Goal: Navigation & Orientation: Find specific page/section

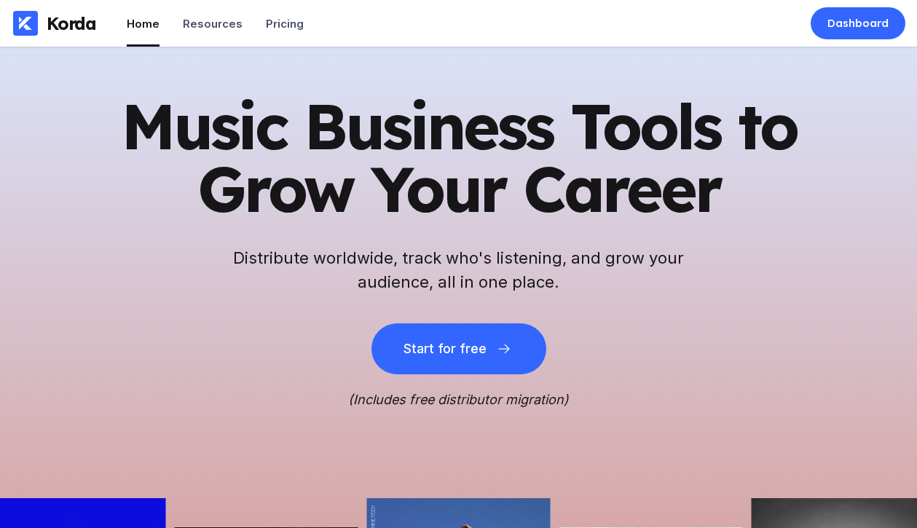
click at [735, 173] on h1 "Music Business Tools to Grow Your Career" at bounding box center [458, 157] width 713 height 125
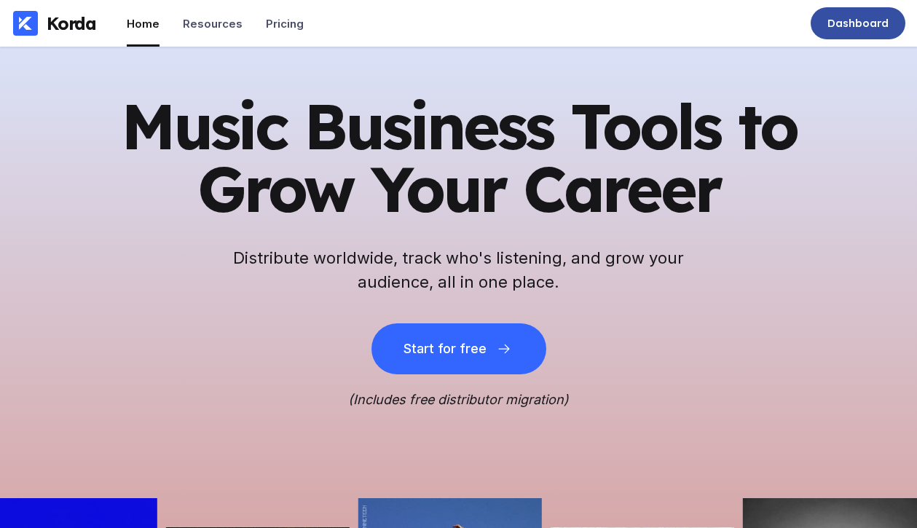
click at [735, 25] on div "Dashboard" at bounding box center [857, 23] width 61 height 15
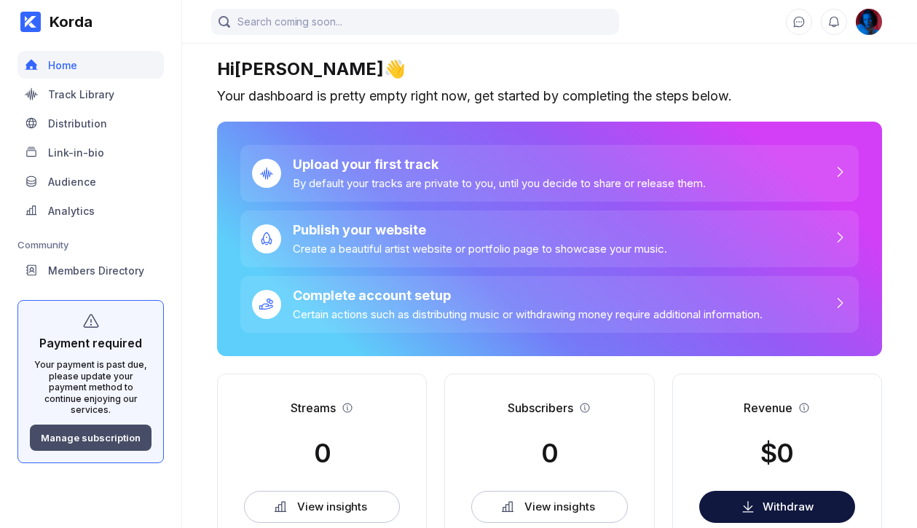
click at [123, 432] on div "Manage subscription" at bounding box center [91, 438] width 100 height 12
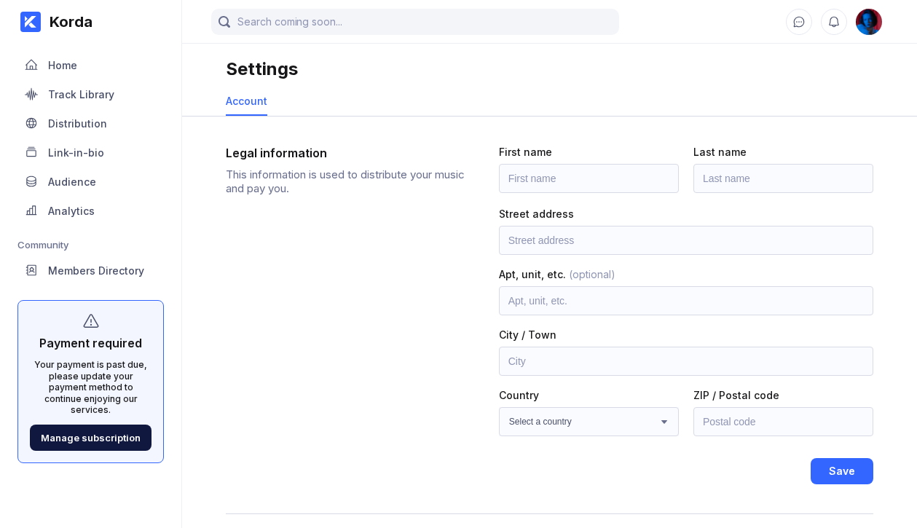
click at [872, 20] on img at bounding box center [868, 22] width 26 height 26
click at [82, 68] on div "Home" at bounding box center [90, 65] width 146 height 28
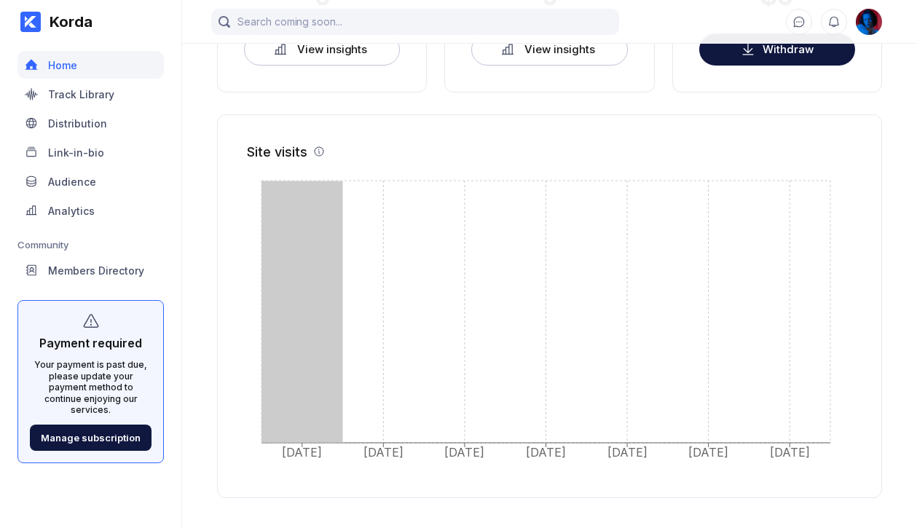
scroll to position [493, 0]
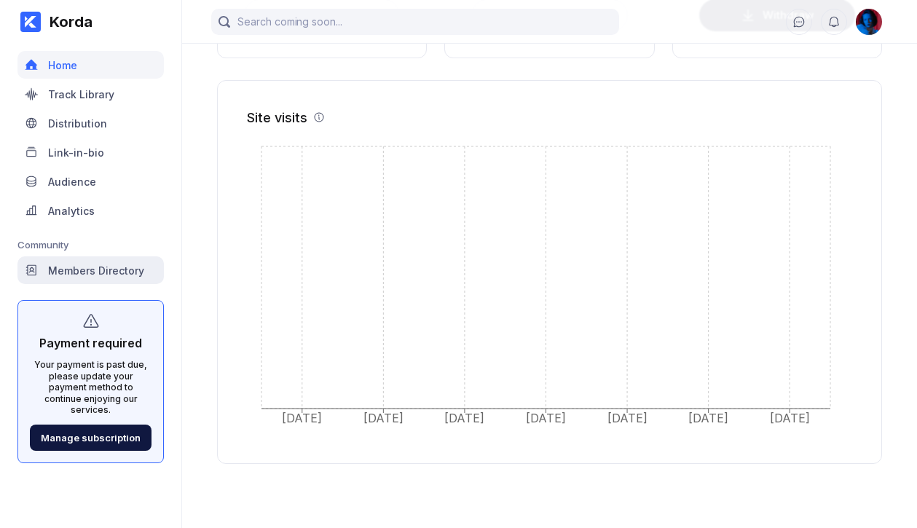
click at [94, 266] on div "Members Directory" at bounding box center [96, 270] width 96 height 12
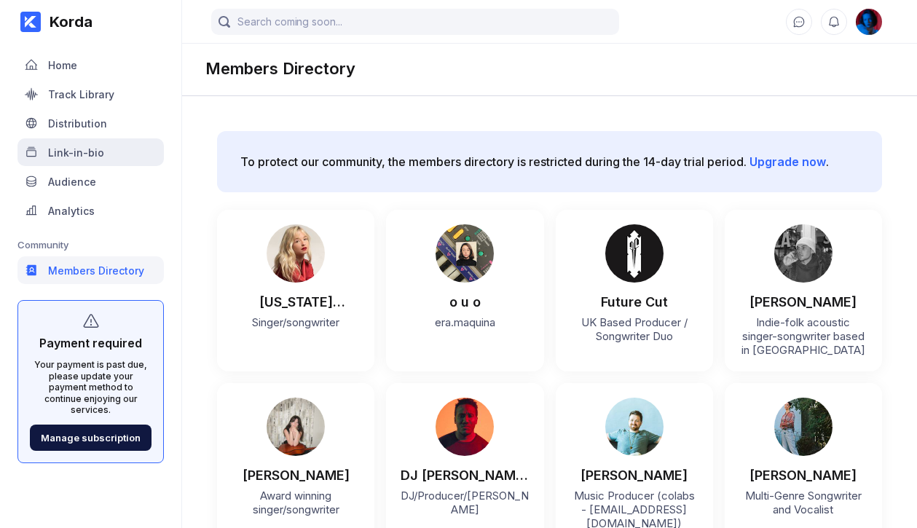
click at [89, 146] on div "Link-in-bio" at bounding box center [76, 152] width 56 height 12
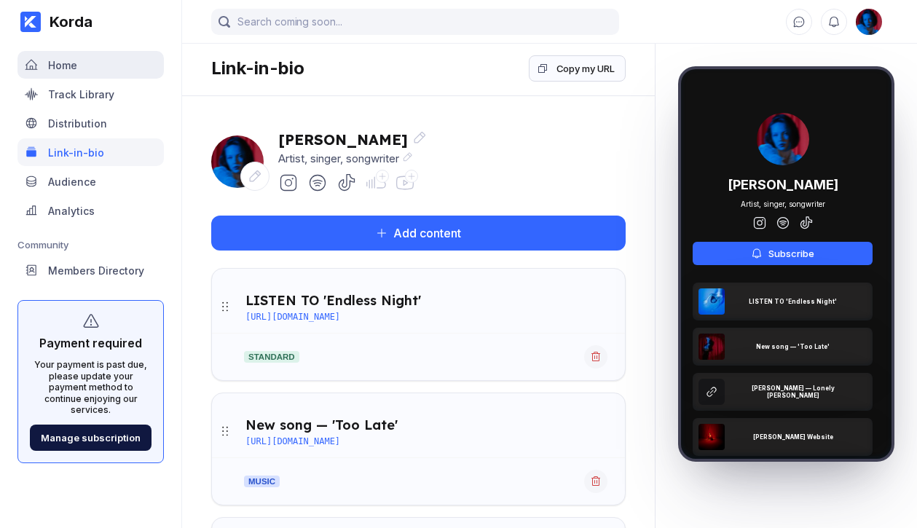
click at [102, 73] on div "Home" at bounding box center [90, 65] width 146 height 28
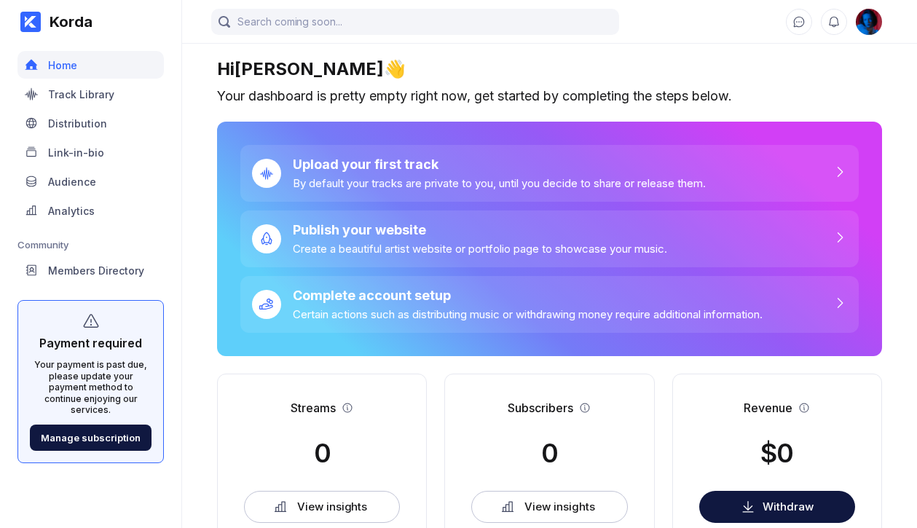
click at [871, 35] on div at bounding box center [549, 22] width 735 height 44
click at [871, 30] on img at bounding box center [868, 22] width 26 height 26
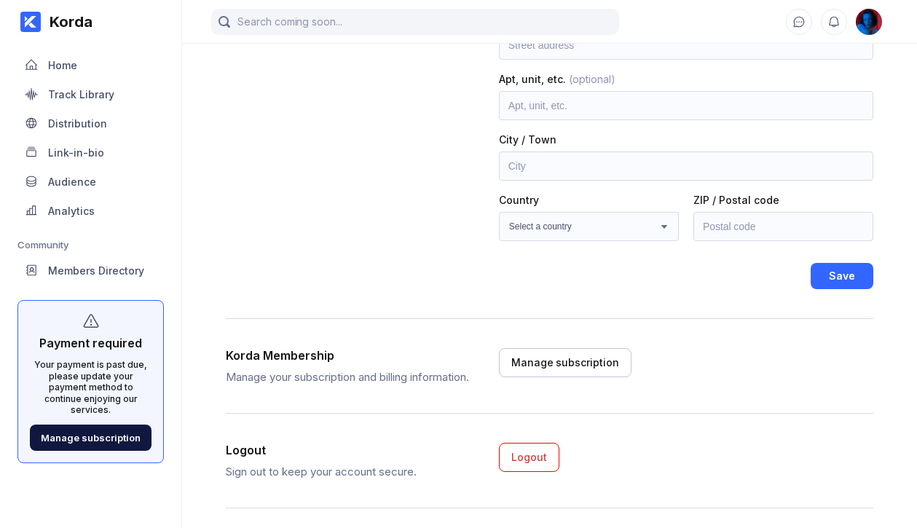
scroll to position [215, 0]
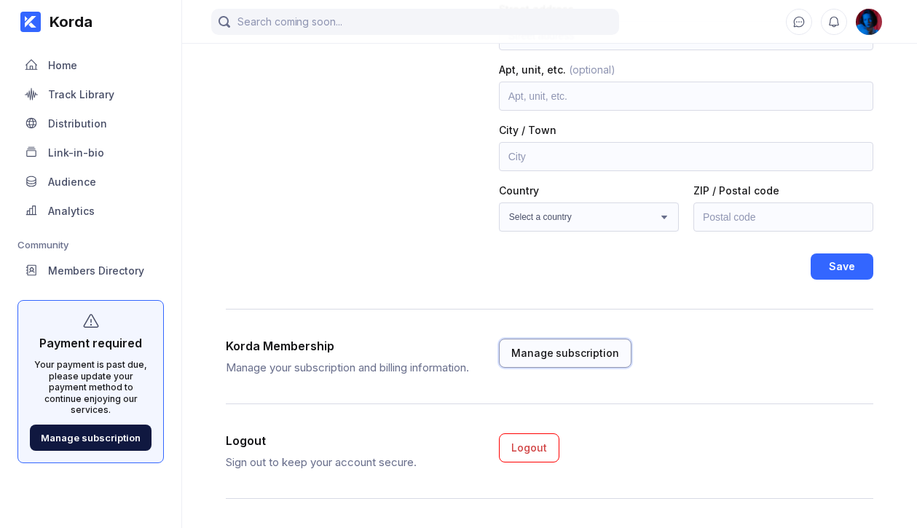
click at [558, 347] on div "Manage subscription" at bounding box center [565, 353] width 108 height 15
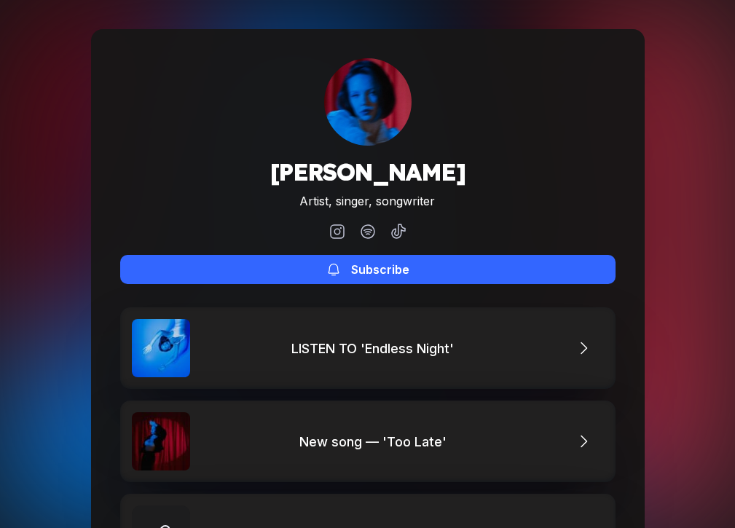
click at [250, 147] on div "Eli Verano Artist, singer, songwriter Subscribe" at bounding box center [367, 171] width 495 height 226
click at [248, 165] on div "Eli Verano Artist, singer, songwriter Subscribe" at bounding box center [367, 171] width 495 height 226
click at [254, 162] on div "Eli Verano Artist, singer, songwriter Subscribe" at bounding box center [367, 171] width 495 height 226
